Goal: Use online tool/utility

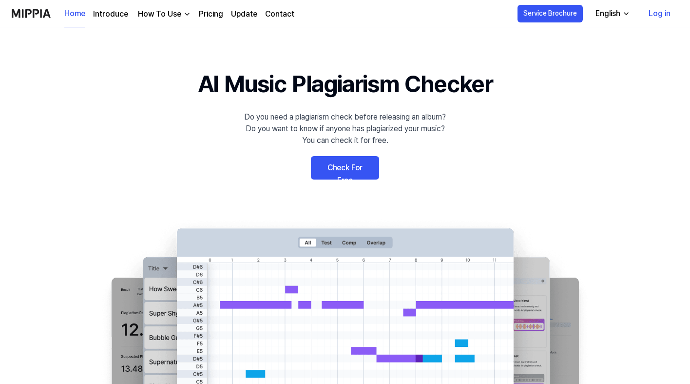
click at [343, 167] on link "Check For Free" at bounding box center [345, 167] width 68 height 23
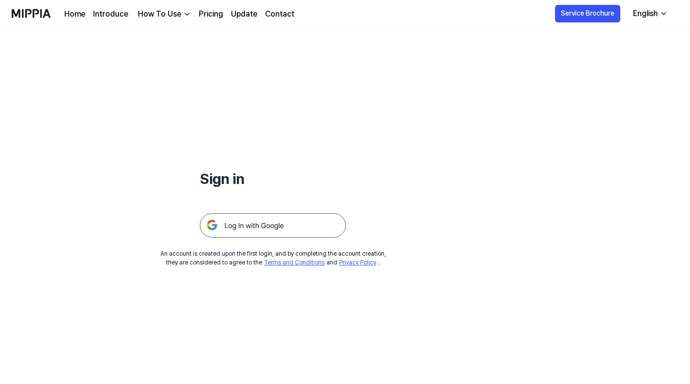
click at [274, 229] on img at bounding box center [273, 225] width 146 height 24
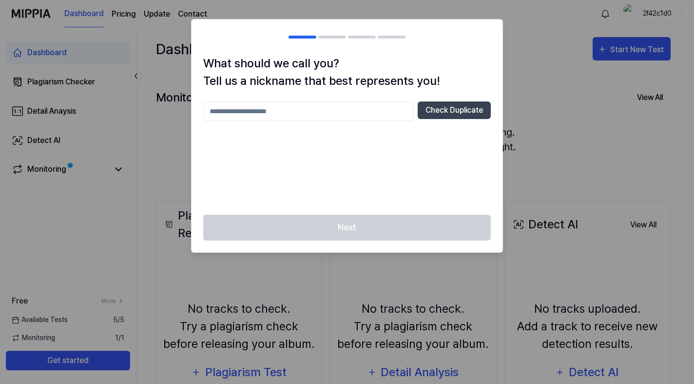
click at [247, 115] on input "text" at bounding box center [308, 110] width 211 height 19
click at [345, 223] on div "Next" at bounding box center [347, 233] width 311 height 38
click at [234, 113] on input "******" at bounding box center [308, 110] width 211 height 19
type input "*******"
click at [330, 231] on div "Next" at bounding box center [347, 233] width 311 height 38
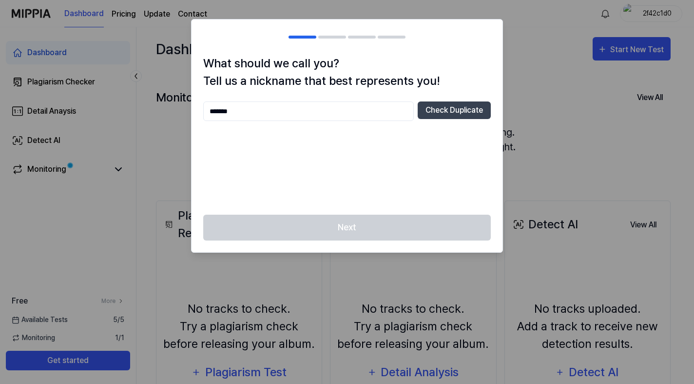
click at [330, 231] on div "Next" at bounding box center [347, 233] width 311 height 38
drag, startPoint x: 262, startPoint y: 111, endPoint x: 170, endPoint y: 108, distance: 92.7
click at [170, 108] on body "Dashboard Pricing Update Contact 2f42c1d0 Dashboard Plagiarism Checker Detail A…" at bounding box center [345, 192] width 690 height 384
click at [467, 113] on button "Check Duplicate" at bounding box center [454, 110] width 73 height 18
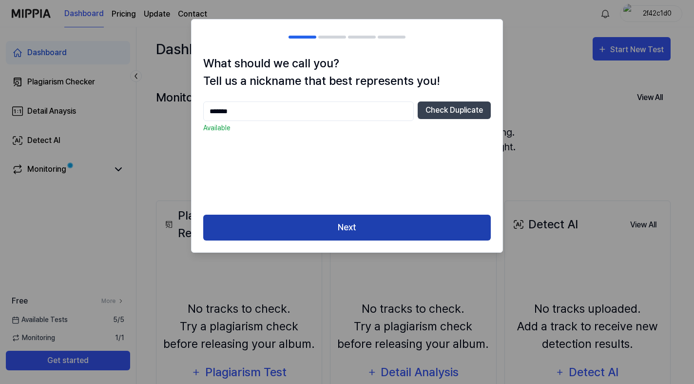
click at [346, 230] on button "Next" at bounding box center [347, 227] width 288 height 26
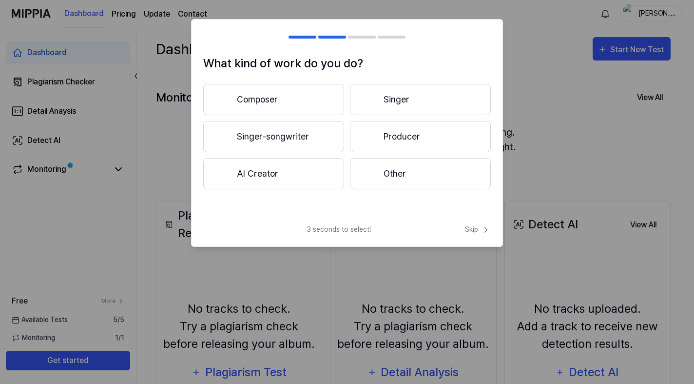
click at [266, 131] on button "Singer-songwriter" at bounding box center [273, 136] width 141 height 31
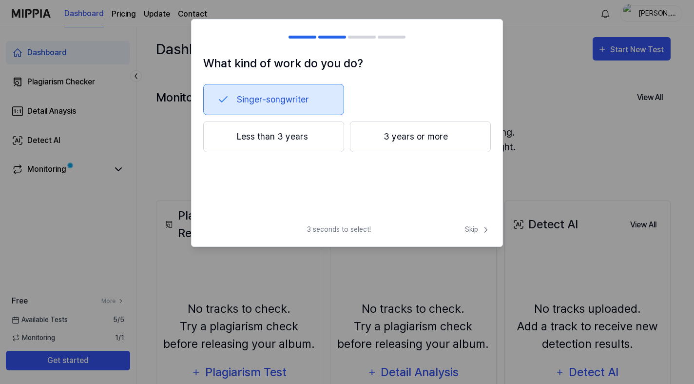
click at [406, 133] on button "3 years or more" at bounding box center [420, 136] width 141 height 31
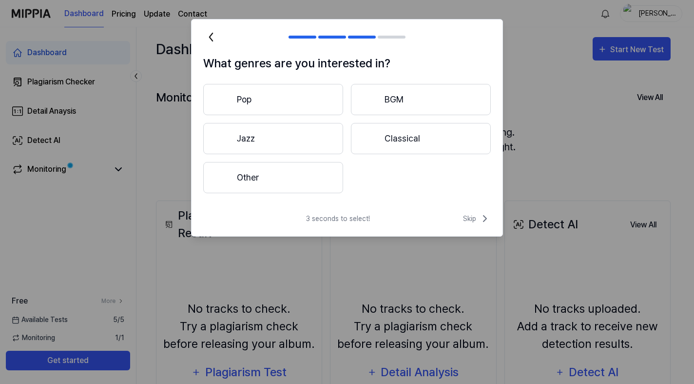
click at [259, 97] on button "Pop" at bounding box center [273, 99] width 140 height 31
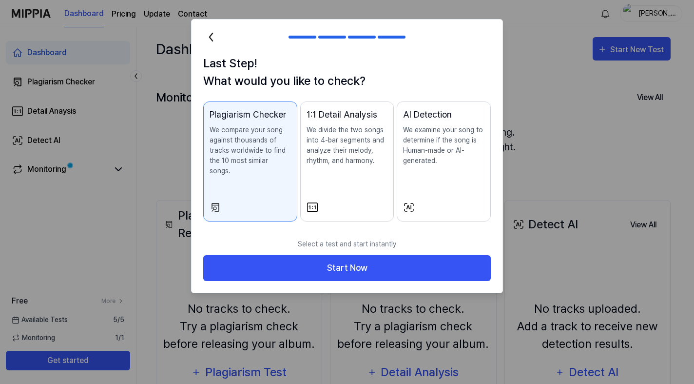
click at [254, 142] on p "We compare your song against thousands of tracks worldwide to find the 10 most …" at bounding box center [250, 150] width 81 height 51
click at [424, 154] on p "We examine your song to determine if the song is Human-made or AI-generated." at bounding box center [443, 145] width 81 height 41
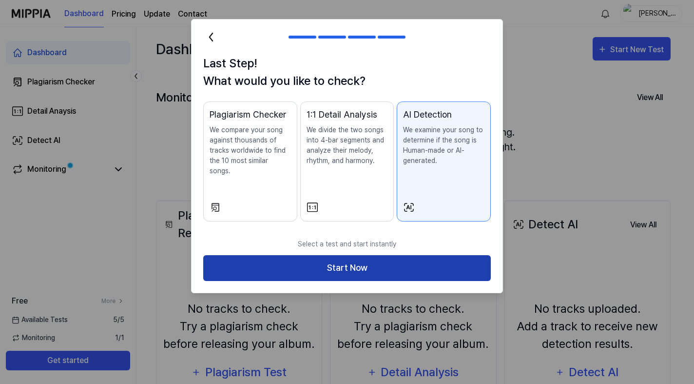
click at [349, 257] on button "Start Now" at bounding box center [347, 268] width 288 height 26
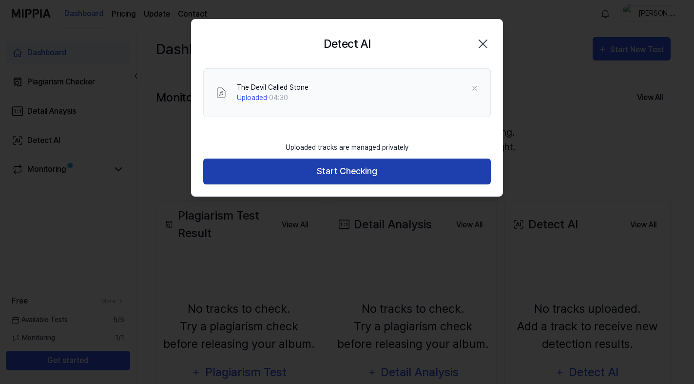
click at [368, 174] on button "Start Checking" at bounding box center [347, 171] width 288 height 26
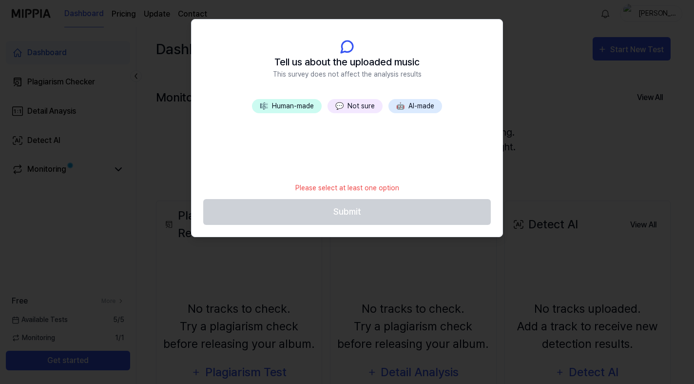
click at [352, 106] on button "💬 Not sure" at bounding box center [354, 106] width 55 height 14
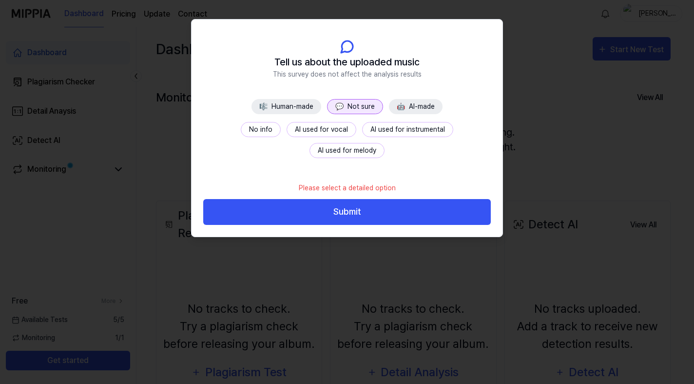
click at [241, 132] on button "No info" at bounding box center [261, 129] width 40 height 15
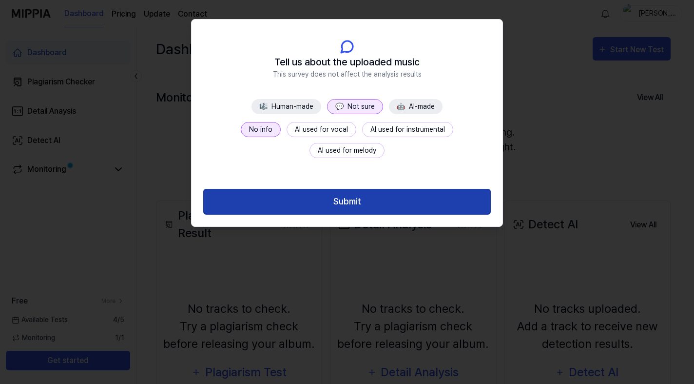
click at [351, 200] on button "Submit" at bounding box center [347, 202] width 288 height 26
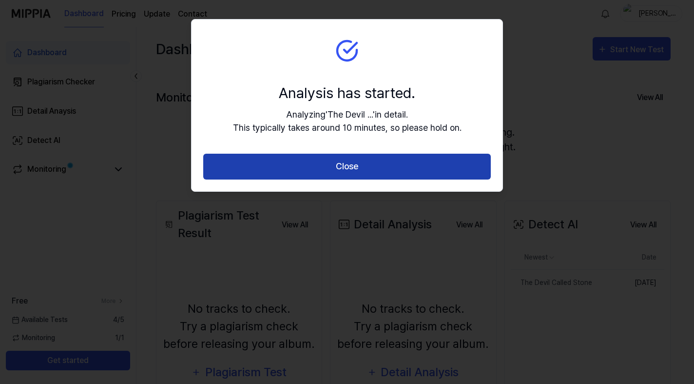
click at [370, 170] on button "Close" at bounding box center [347, 167] width 288 height 26
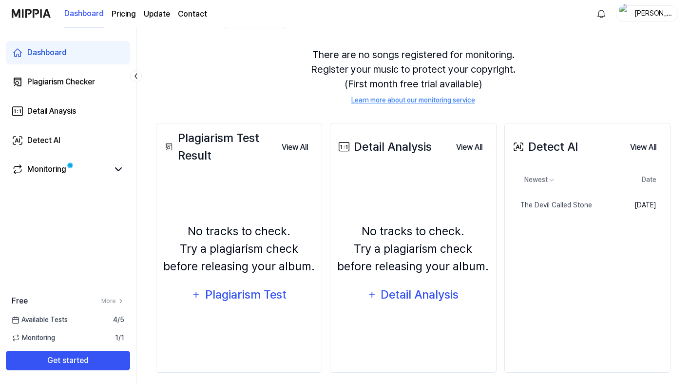
scroll to position [78, 0]
